Goal: Information Seeking & Learning: Learn about a topic

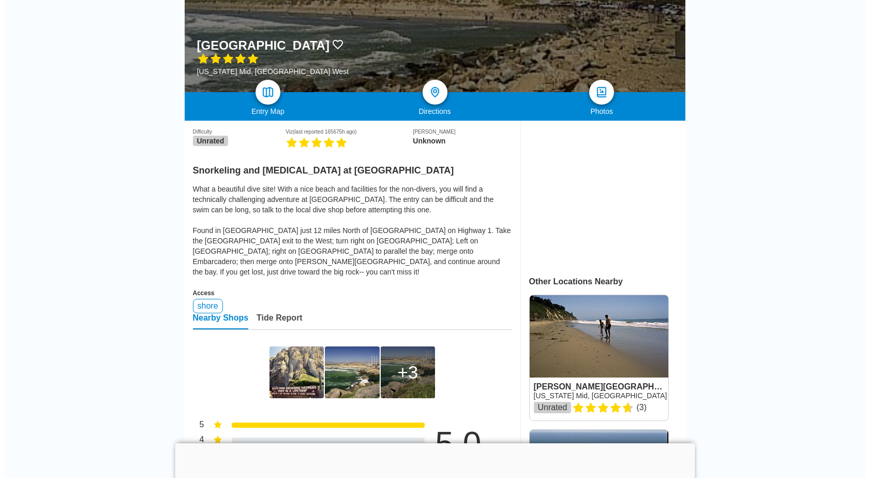
scroll to position [155, 0]
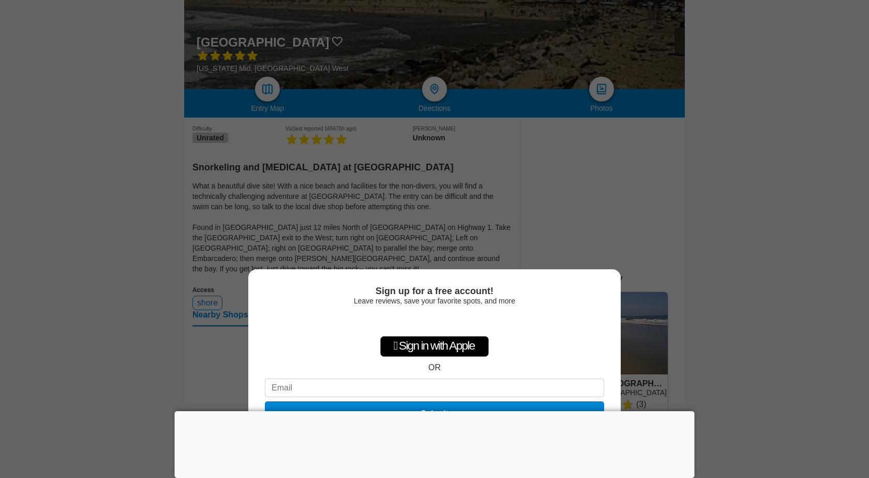
click at [126, 198] on div "Sign up for a free account! Leave reviews, save your favorite spots, and more …" at bounding box center [434, 239] width 869 height 478
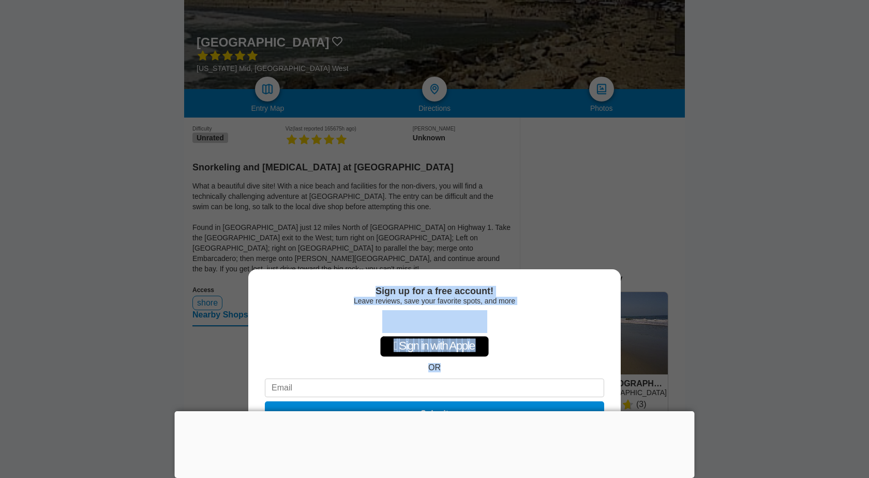
drag, startPoint x: 303, startPoint y: 354, endPoint x: 468, endPoint y: 285, distance: 179.0
click at [342, 269] on div "Sign up for a free account! Leave reviews, save your favorite spots, and more …" at bounding box center [434, 373] width 373 height 209
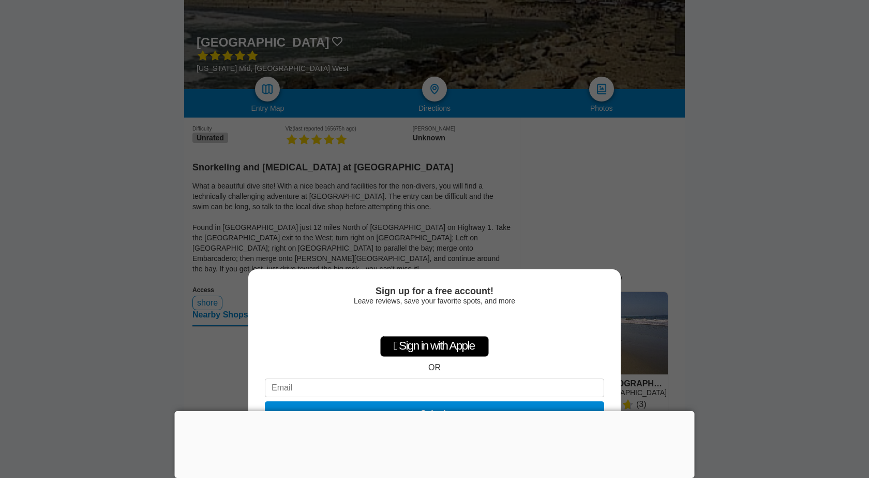
drag, startPoint x: 617, startPoint y: 342, endPoint x: 727, endPoint y: 400, distance: 124.3
click at [617, 342] on div "Sign up for a free account! Leave reviews, save your favorite spots, and more …" at bounding box center [434, 373] width 373 height 209
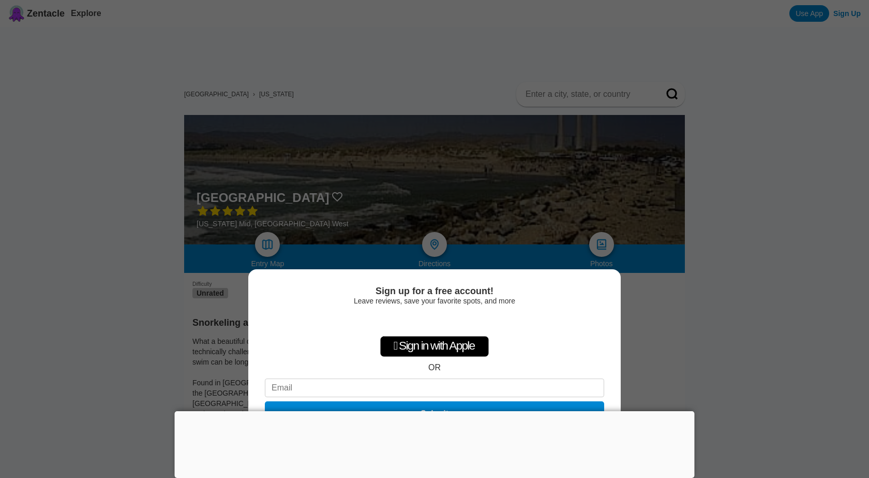
click at [429, 411] on div at bounding box center [435, 411] width 520 height 0
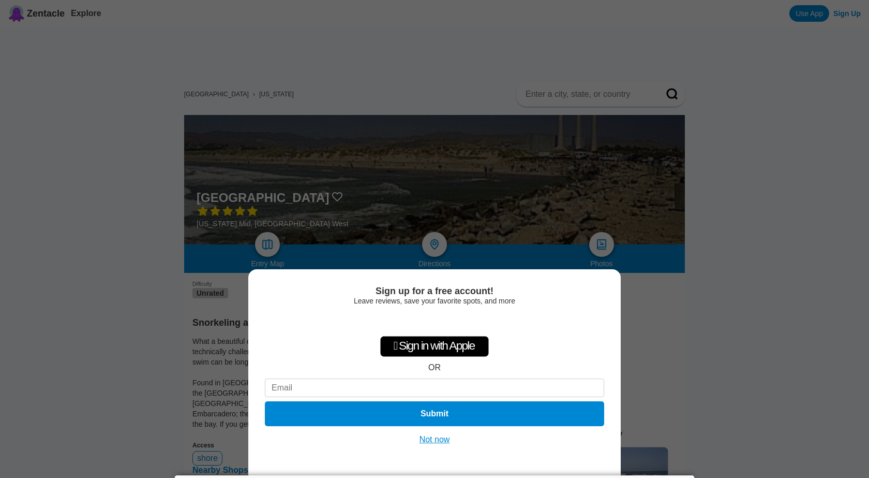
click at [435, 438] on button "Not now" at bounding box center [435, 439] width 37 height 10
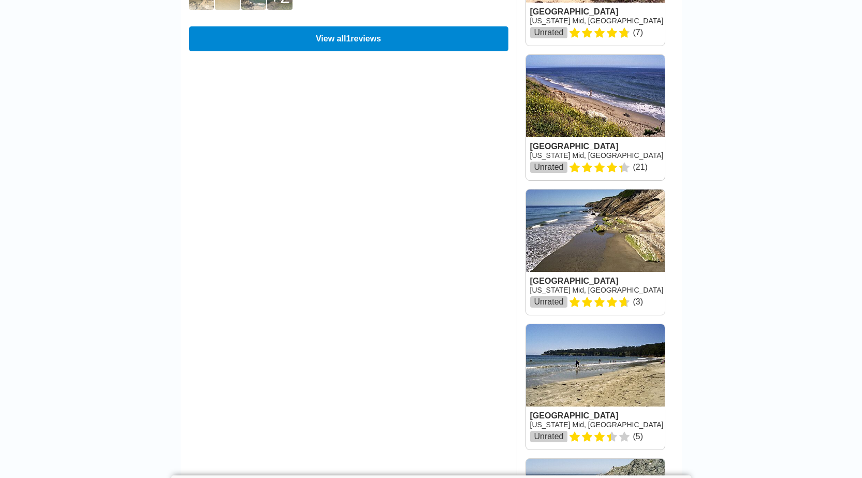
scroll to position [931, 0]
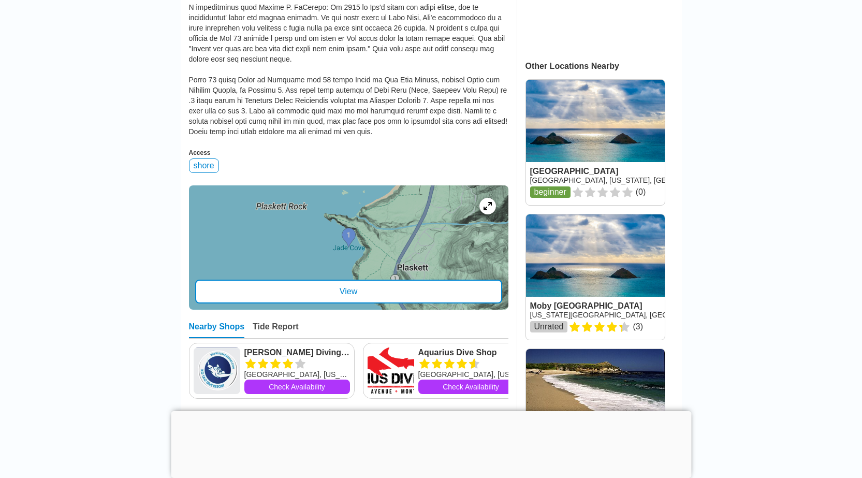
scroll to position [466, 0]
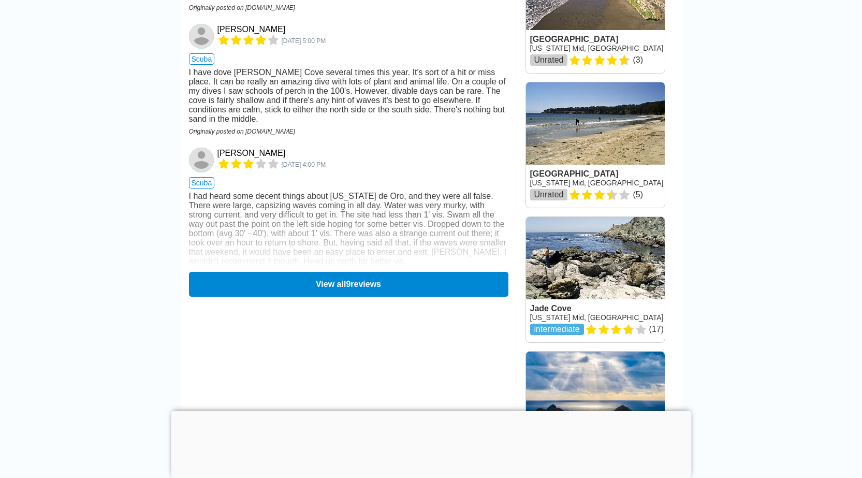
scroll to position [1190, 0]
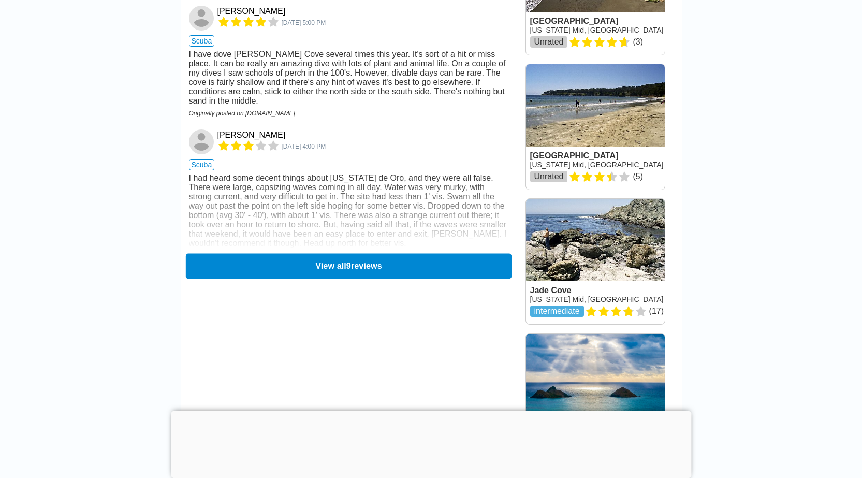
click at [246, 278] on button "View all 9 reviews" at bounding box center [347, 265] width 325 height 25
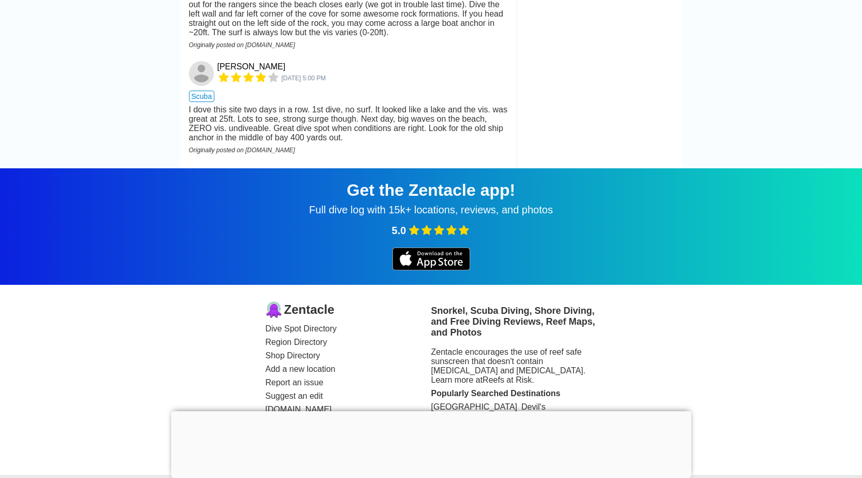
scroll to position [1811, 0]
